Goal: Complete application form: Complete application form

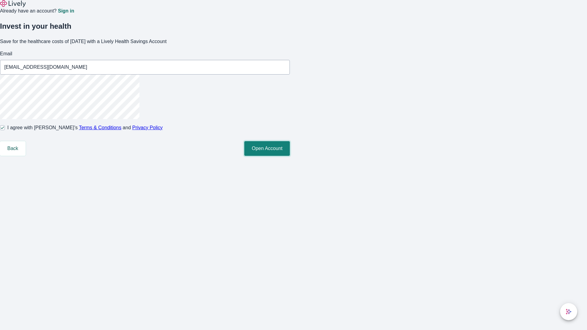
click at [290, 156] on button "Open Account" at bounding box center [267, 148] width 46 height 15
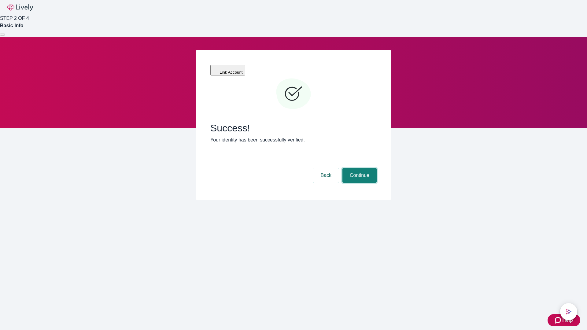
click at [359, 168] on button "Continue" at bounding box center [360, 175] width 34 height 15
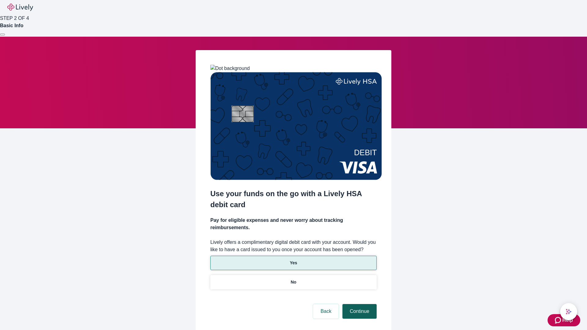
click at [293, 260] on p "Yes" at bounding box center [293, 263] width 7 height 6
click at [359, 304] on button "Continue" at bounding box center [360, 311] width 34 height 15
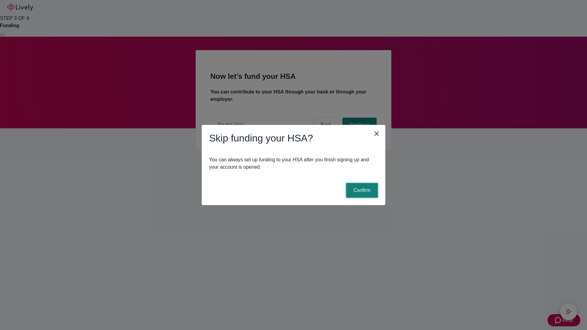
click at [361, 191] on button "Confirm" at bounding box center [362, 190] width 32 height 15
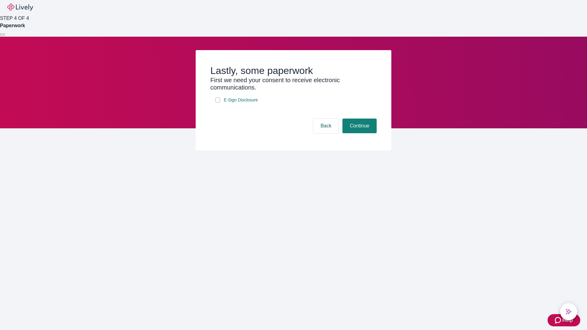
click at [218, 103] on input "E-Sign Disclosure" at bounding box center [217, 100] width 5 height 5
checkbox input "true"
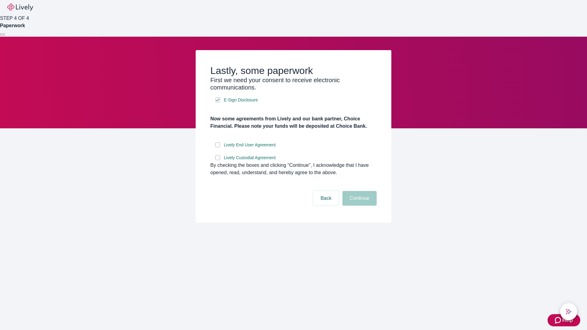
click at [218, 147] on input "Lively End User Agreement" at bounding box center [217, 145] width 5 height 5
checkbox input "true"
click at [218, 160] on input "Lively Custodial Agreement" at bounding box center [217, 157] width 5 height 5
checkbox input "true"
click at [359, 206] on button "Continue" at bounding box center [360, 198] width 34 height 15
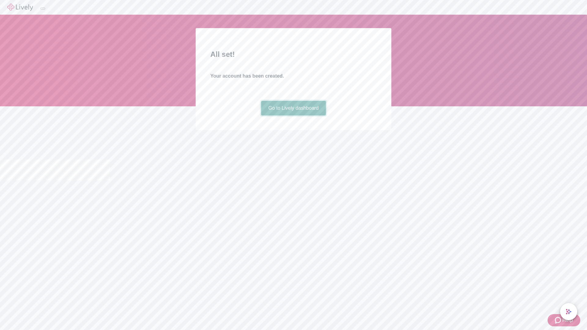
click at [293, 116] on link "Go to Lively dashboard" at bounding box center [293, 108] width 65 height 15
